Goal: Information Seeking & Learning: Learn about a topic

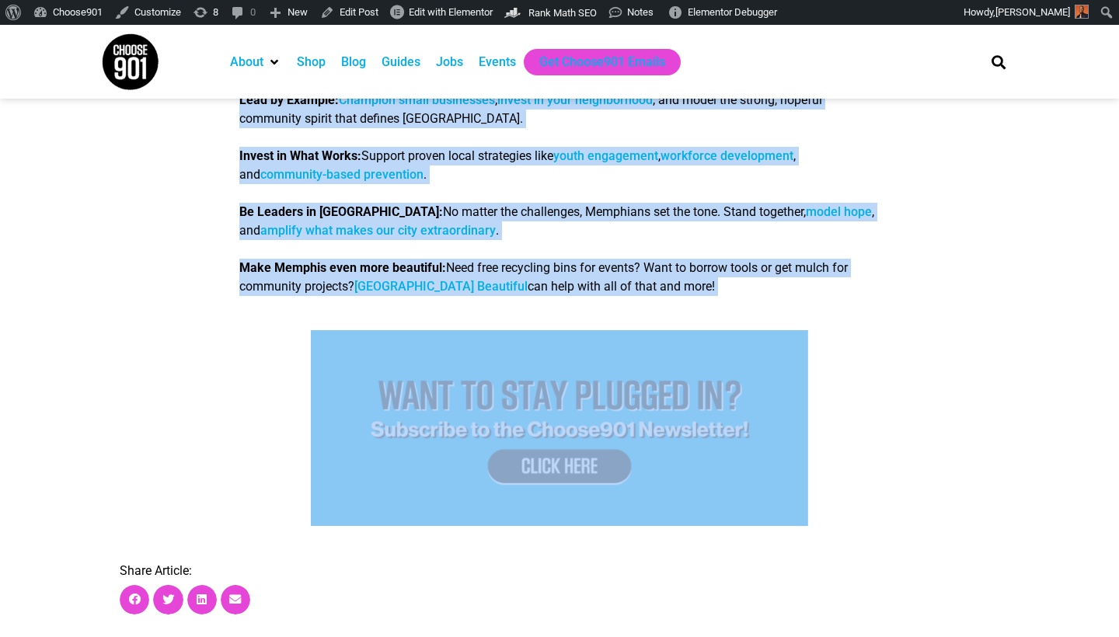
scroll to position [3461, 0]
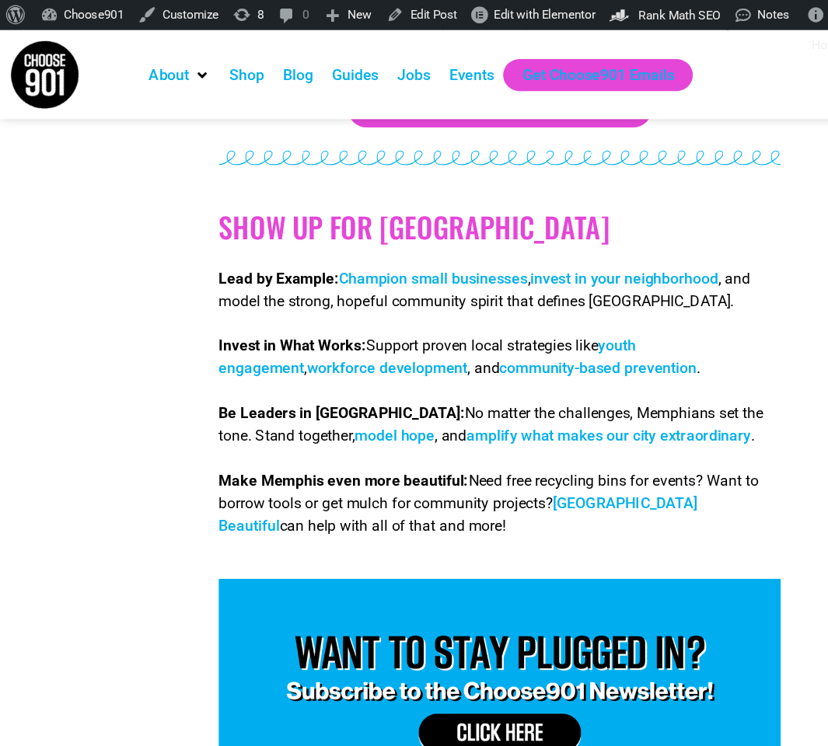
scroll to position [3560, 0]
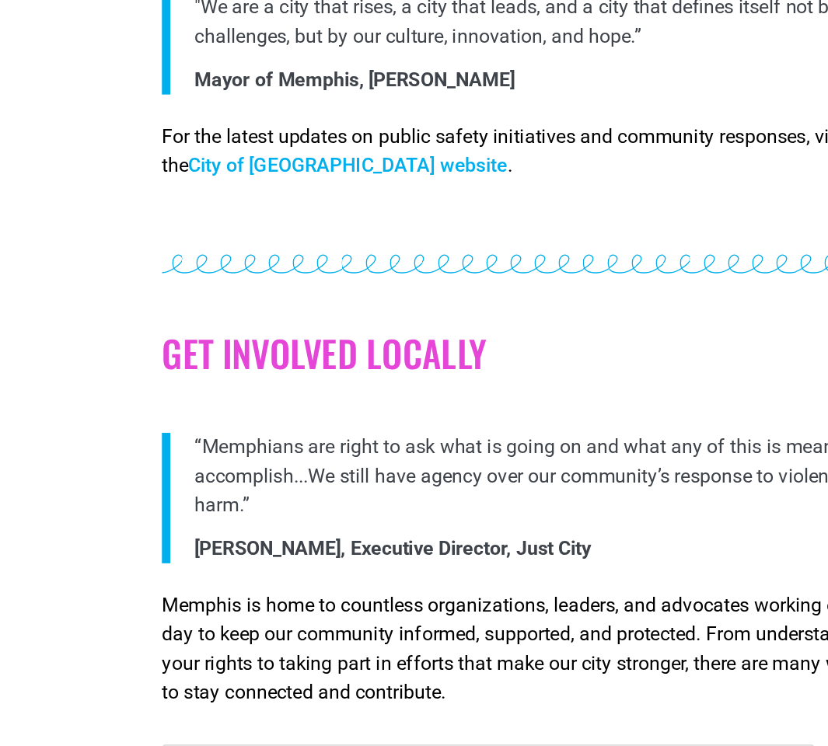
scroll to position [687, 0]
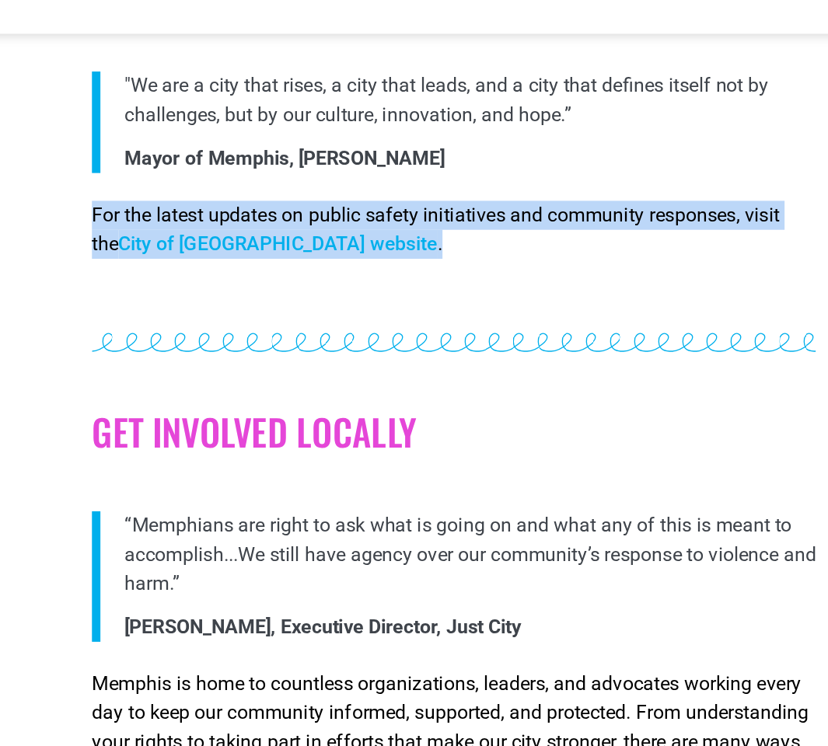
drag, startPoint x: 272, startPoint y: 148, endPoint x: 43, endPoint y: 126, distance: 230.3
copy p "For the latest updates on public safety initiatives and community responses, vi…"
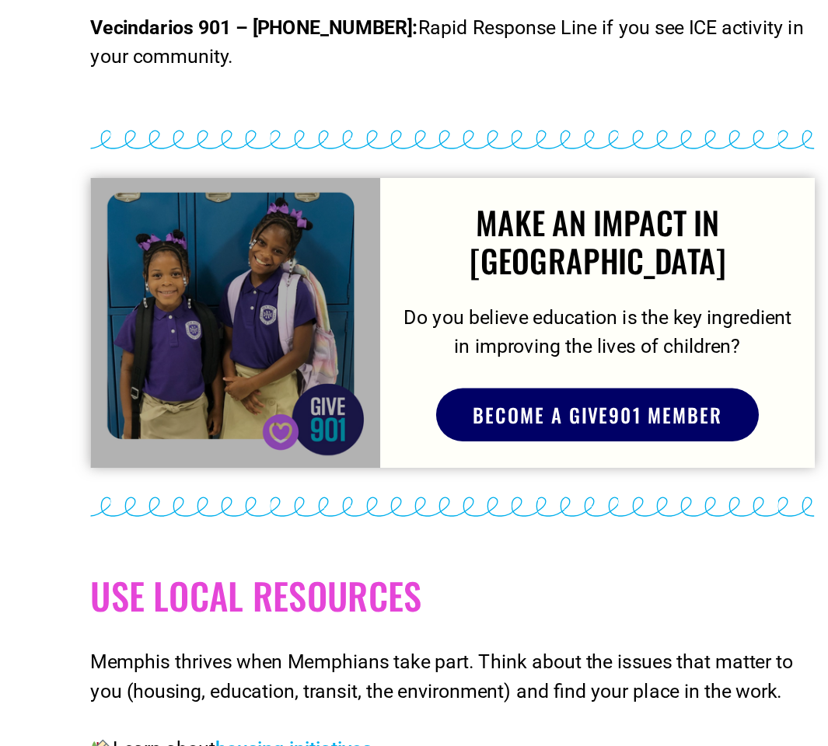
scroll to position [2936, 0]
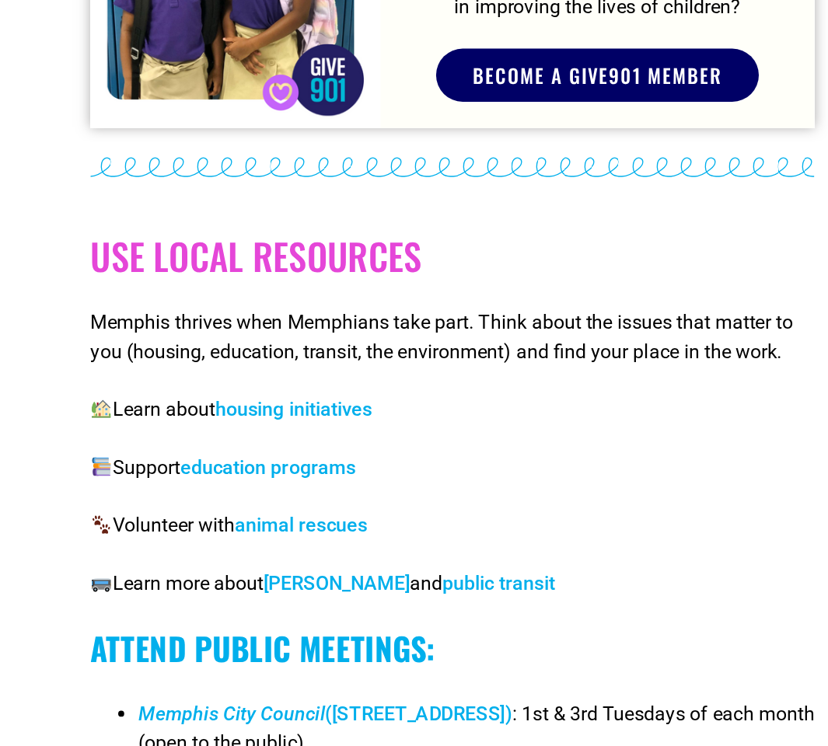
click at [181, 313] on div "Use Local Resources Memphis thrives when Memphians take part. Think about the i…" at bounding box center [414, 475] width 466 height 392
click at [239, 421] on link "education programs" at bounding box center [295, 428] width 113 height 15
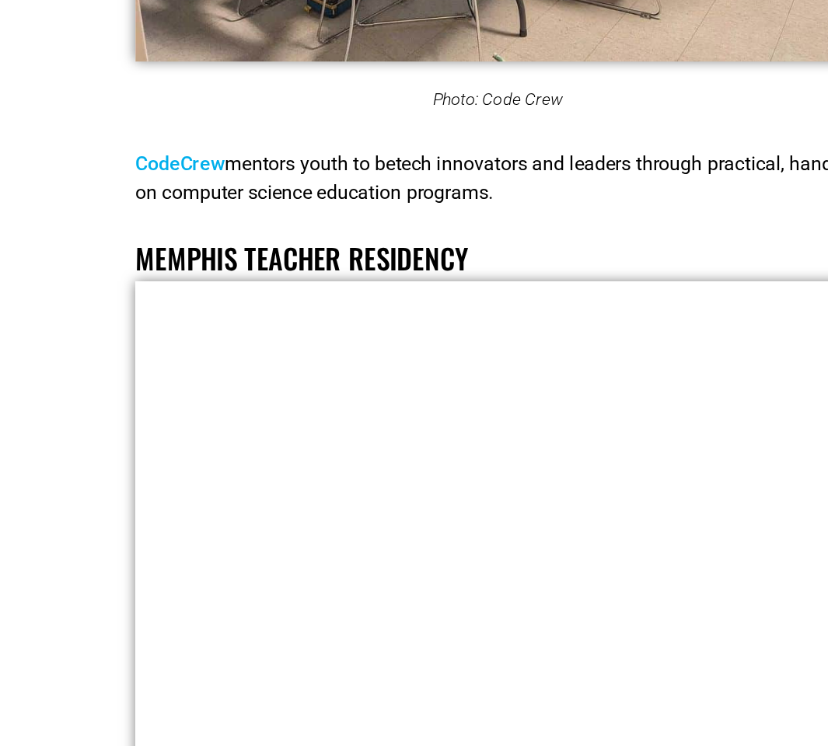
scroll to position [17415, 0]
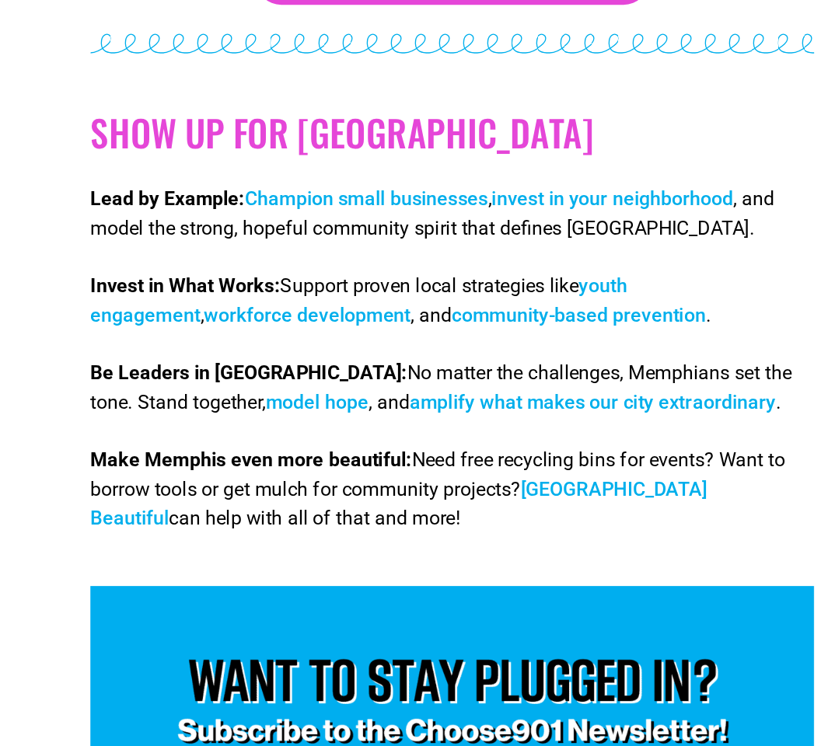
scroll to position [3581, 0]
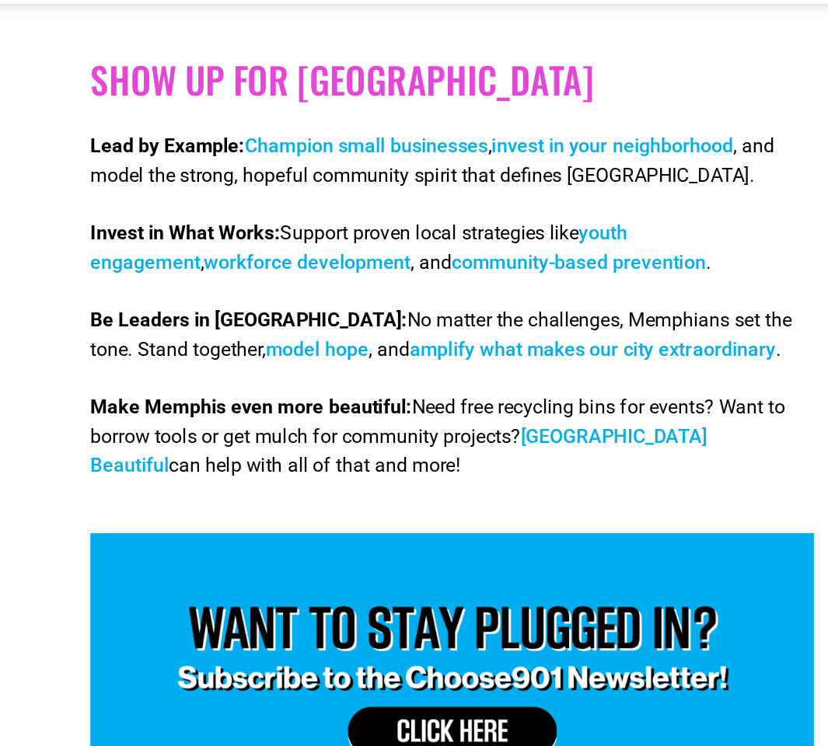
click at [429, 369] on link "[GEOGRAPHIC_DATA] Beautiful" at bounding box center [379, 385] width 396 height 33
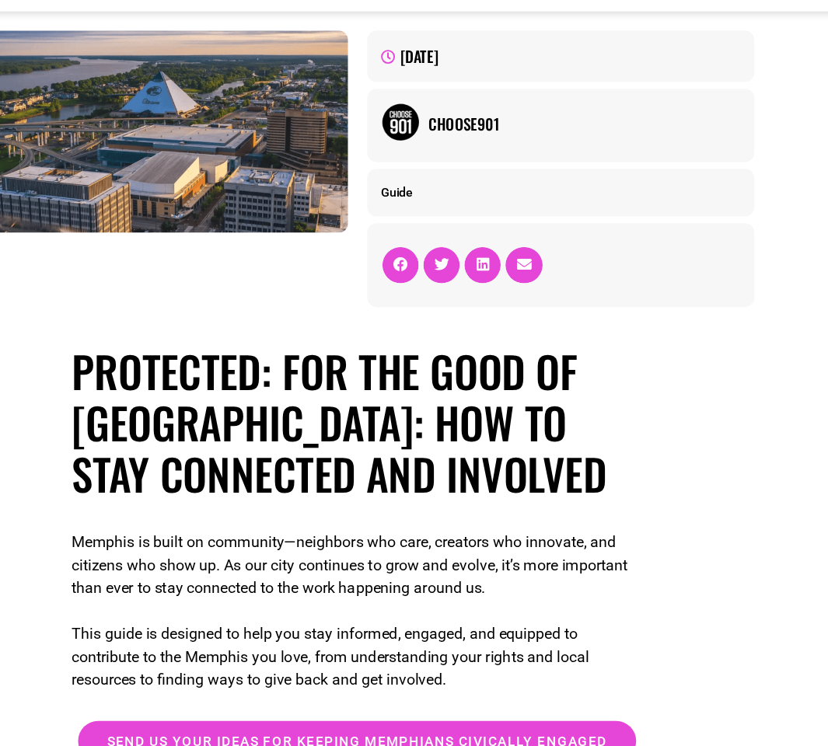
scroll to position [5, 0]
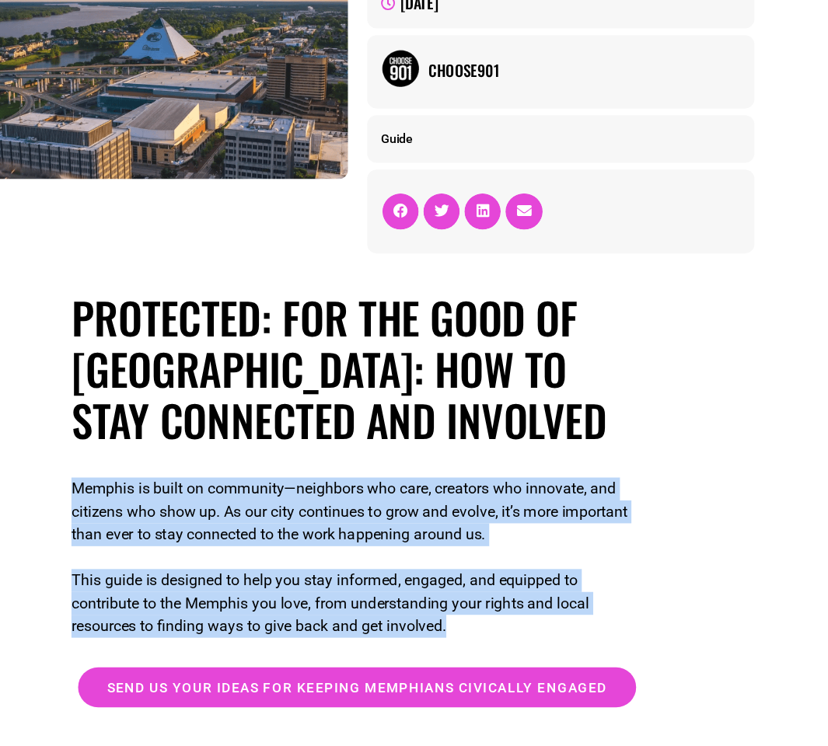
drag, startPoint x: 405, startPoint y: 505, endPoint x: 33, endPoint y: 396, distance: 388.1
copy div "Memphis is built on community—neighbors who care, creators who innovate, and ci…"
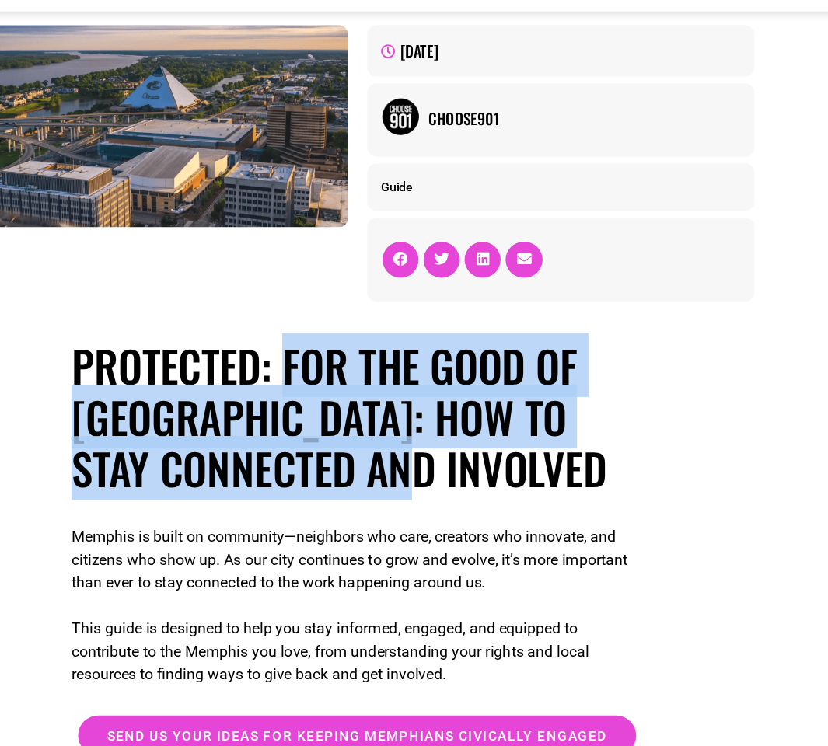
drag, startPoint x: 455, startPoint y: 393, endPoint x: 232, endPoint y: 292, distance: 244.9
click at [232, 366] on h1 "Protected: For the Good of [GEOGRAPHIC_DATA]: How to Stay Connected and Involved" at bounding box center [414, 429] width 466 height 126
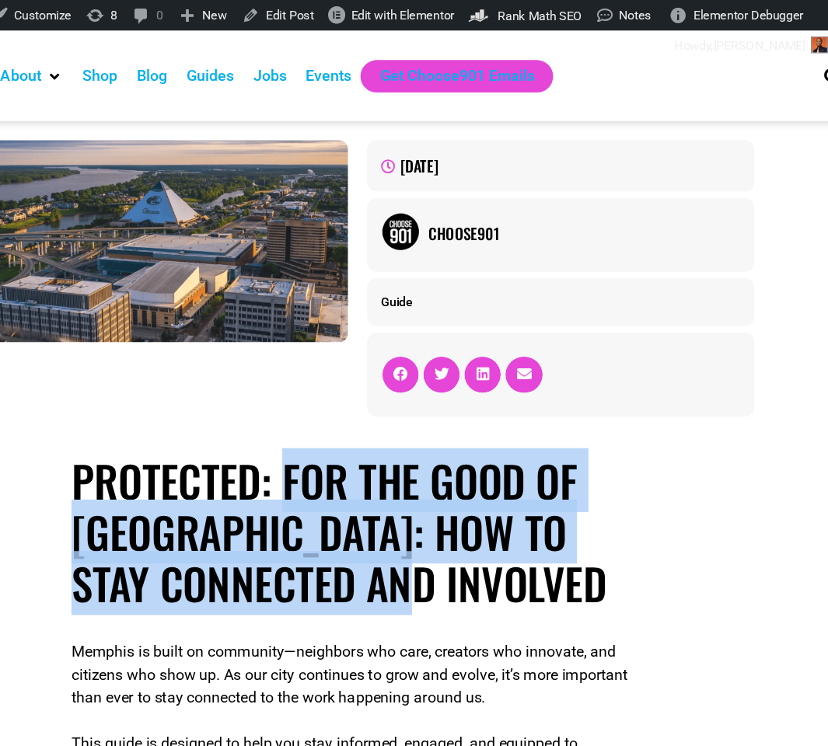
copy h1 "For the Good of [GEOGRAPHIC_DATA]: How to Stay Connected and Involved"
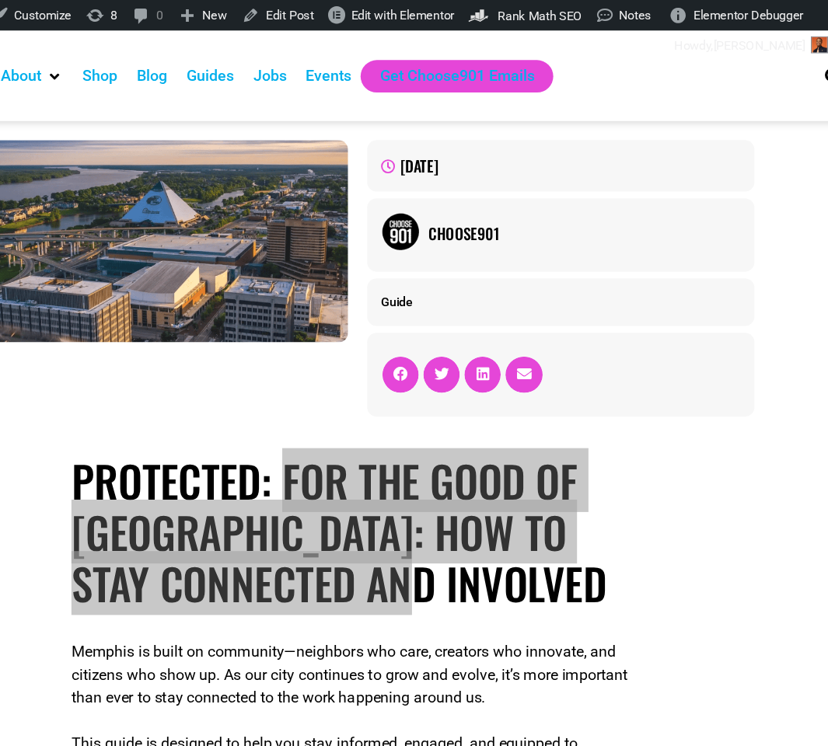
drag, startPoint x: 26, startPoint y: 448, endPoint x: 589, endPoint y: 369, distance: 568.1
click at [347, 371] on h1 "Protected: For the Good of [GEOGRAPHIC_DATA]: How to Stay Connected and Involved" at bounding box center [414, 434] width 466 height 126
